Goal: Task Accomplishment & Management: Manage account settings

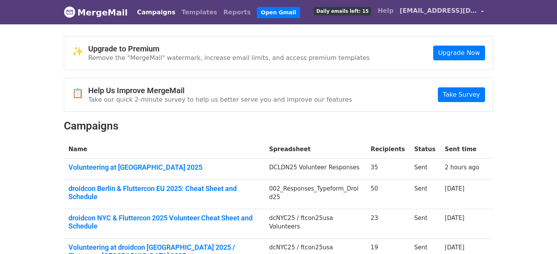
click at [445, 12] on span "[EMAIL_ADDRESS][DOMAIN_NAME]" at bounding box center [437, 10] width 77 height 9
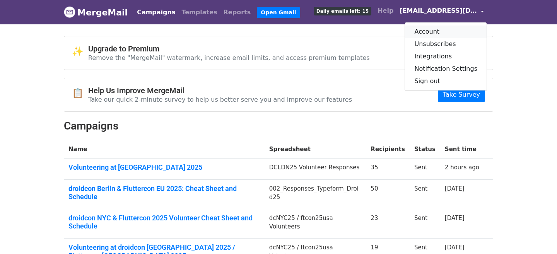
click at [433, 28] on link "Account" at bounding box center [446, 32] width 82 height 12
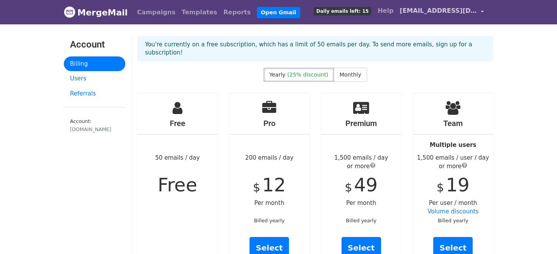
click at [470, 14] on span "[EMAIL_ADDRESS][DOMAIN_NAME]" at bounding box center [437, 10] width 77 height 9
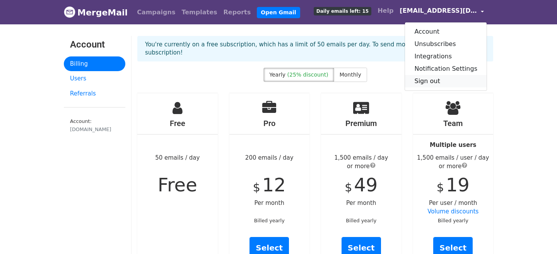
click at [441, 81] on link "Sign out" at bounding box center [446, 81] width 82 height 12
